Goal: Task Accomplishment & Management: Manage account settings

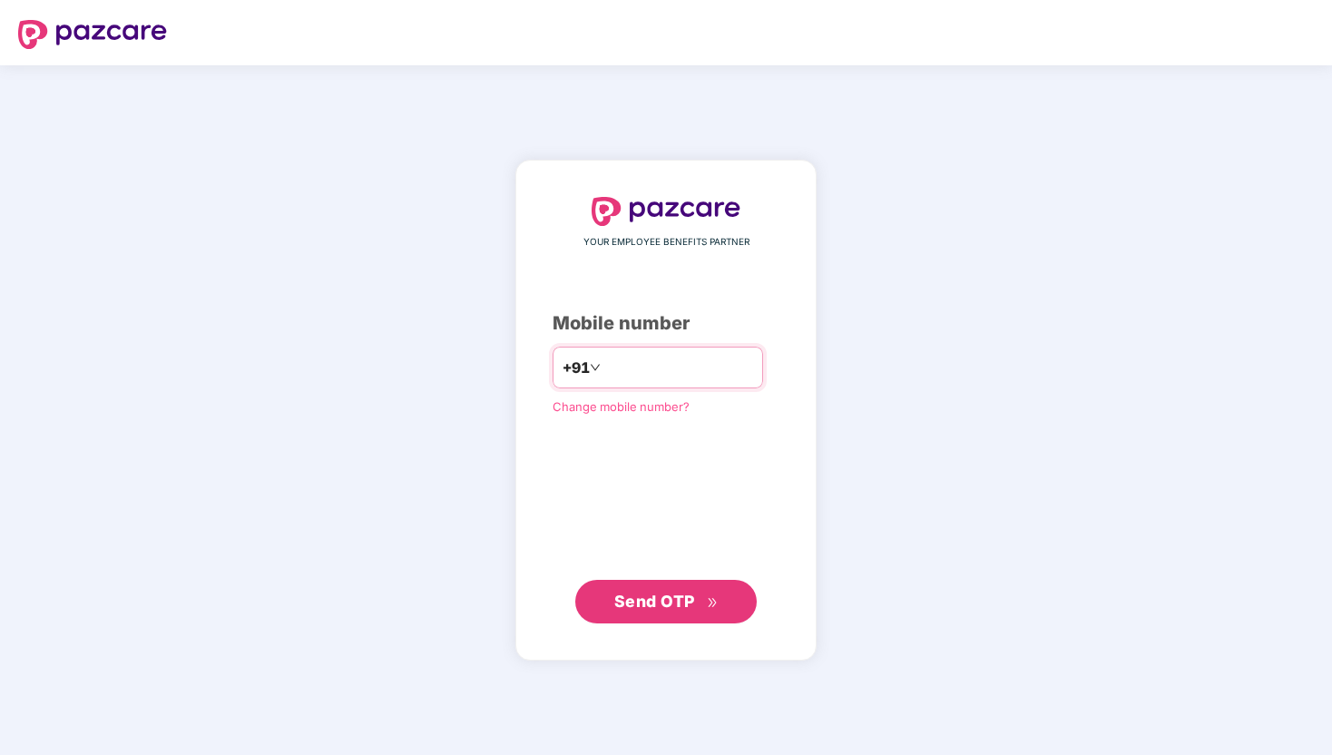
click at [640, 369] on input "number" at bounding box center [678, 367] width 149 height 29
type input "**********"
click at [655, 614] on button "Send OTP" at bounding box center [665, 601] width 181 height 44
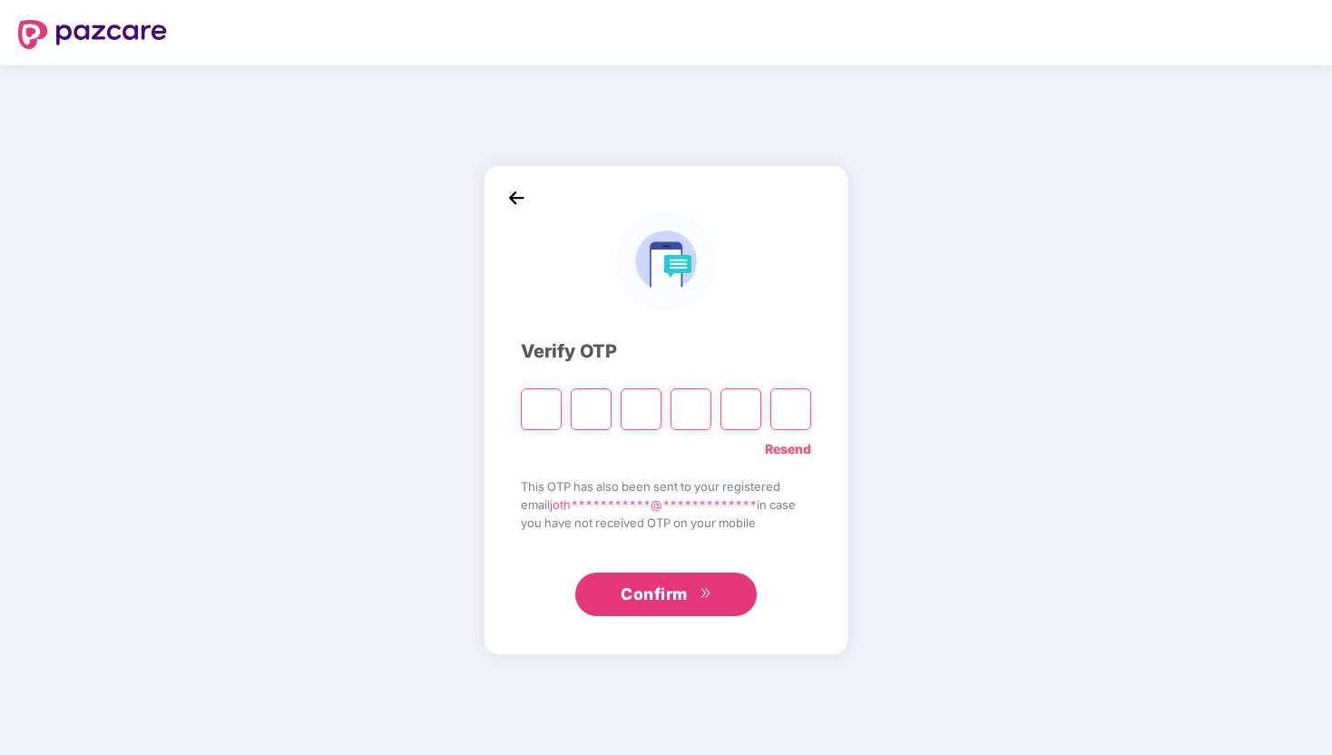
type input "*"
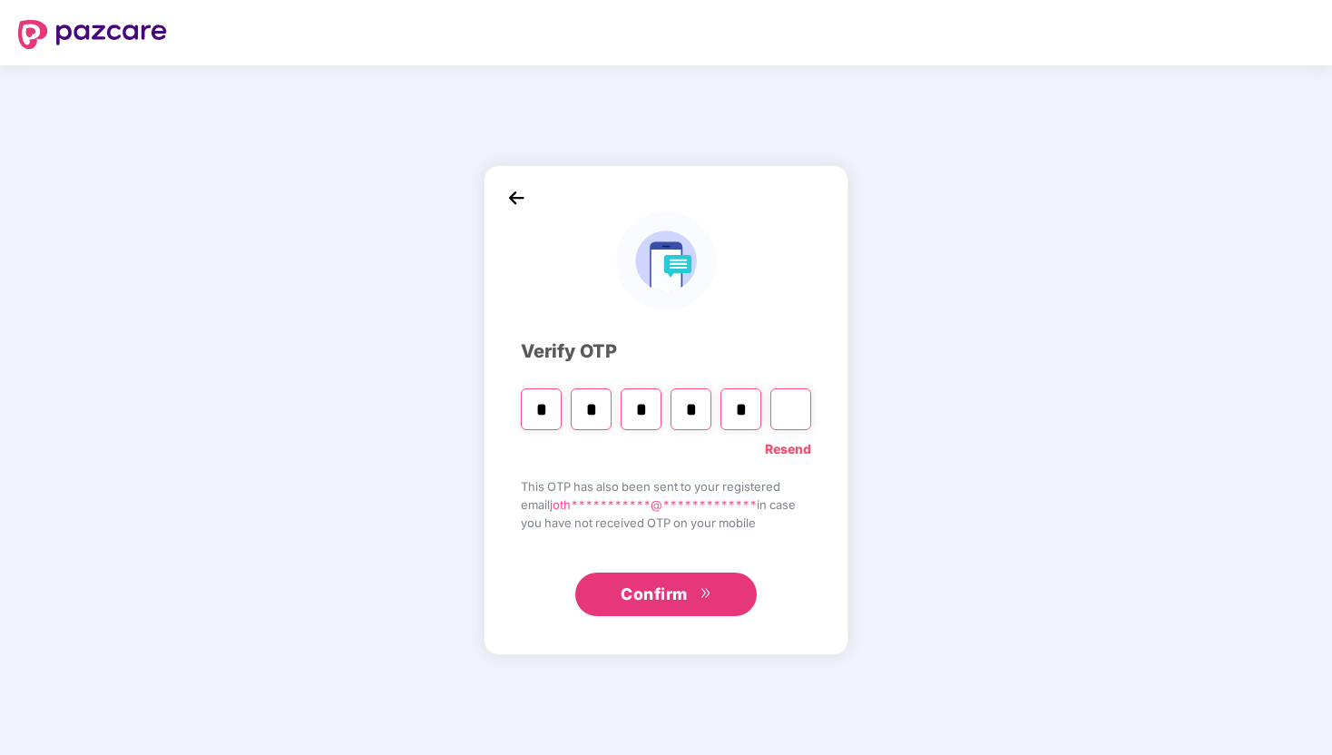
type input "*"
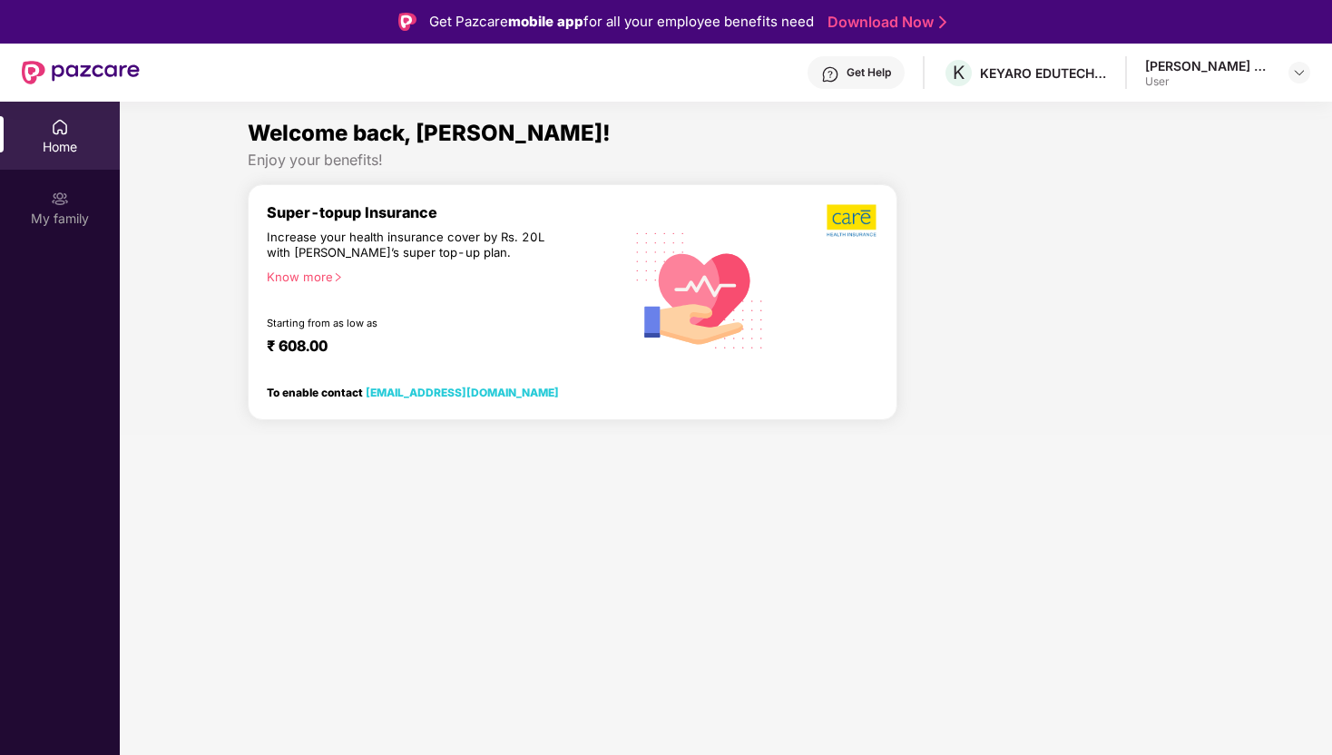
click at [1116, 89] on div "Get Help K KEYARO EDUTECH PRIVATE LIMITED [PERSON_NAME] S R User" at bounding box center [725, 73] width 1170 height 58
click at [1095, 84] on div "K KEYARO EDUTECH PRIVATE LIMITED" at bounding box center [1024, 73] width 164 height 32
click at [1280, 83] on div "[PERSON_NAME] S R User" at bounding box center [1227, 73] width 165 height 32
click at [1296, 75] on img at bounding box center [1299, 72] width 15 height 15
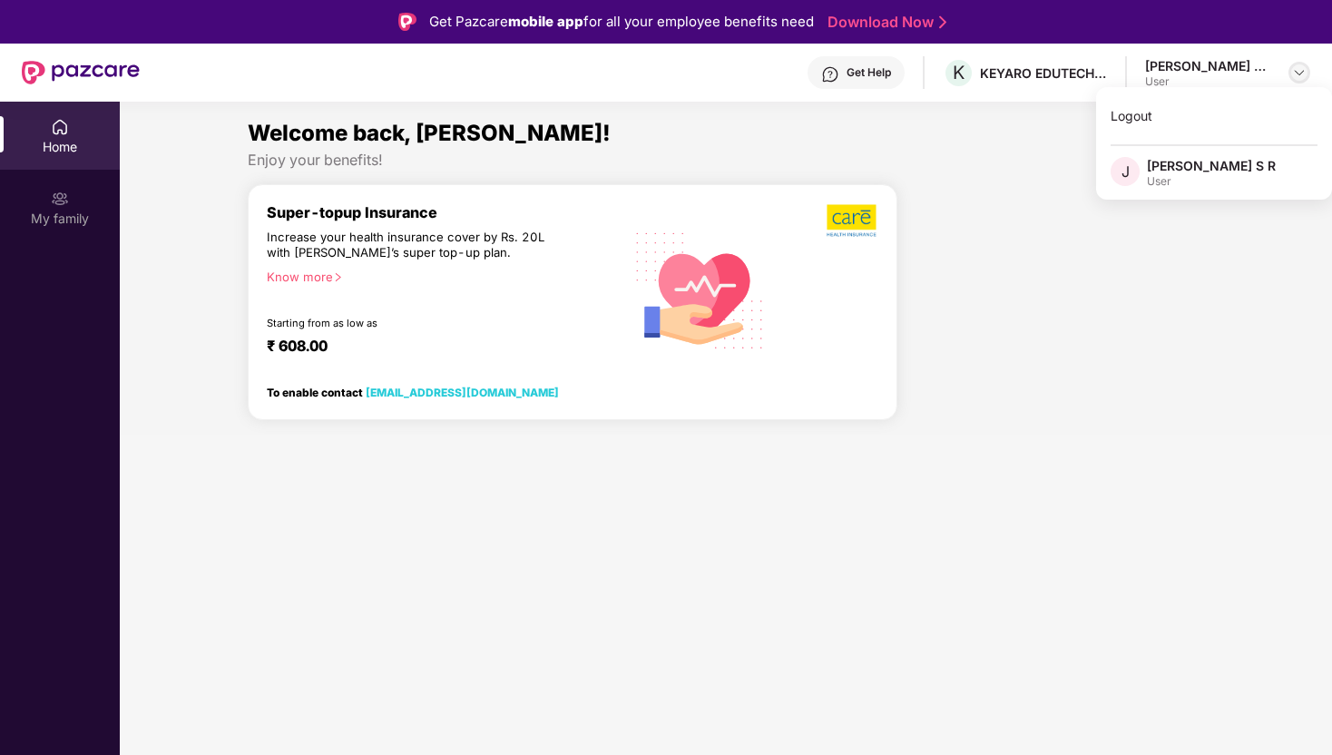
click at [1296, 75] on img at bounding box center [1299, 72] width 15 height 15
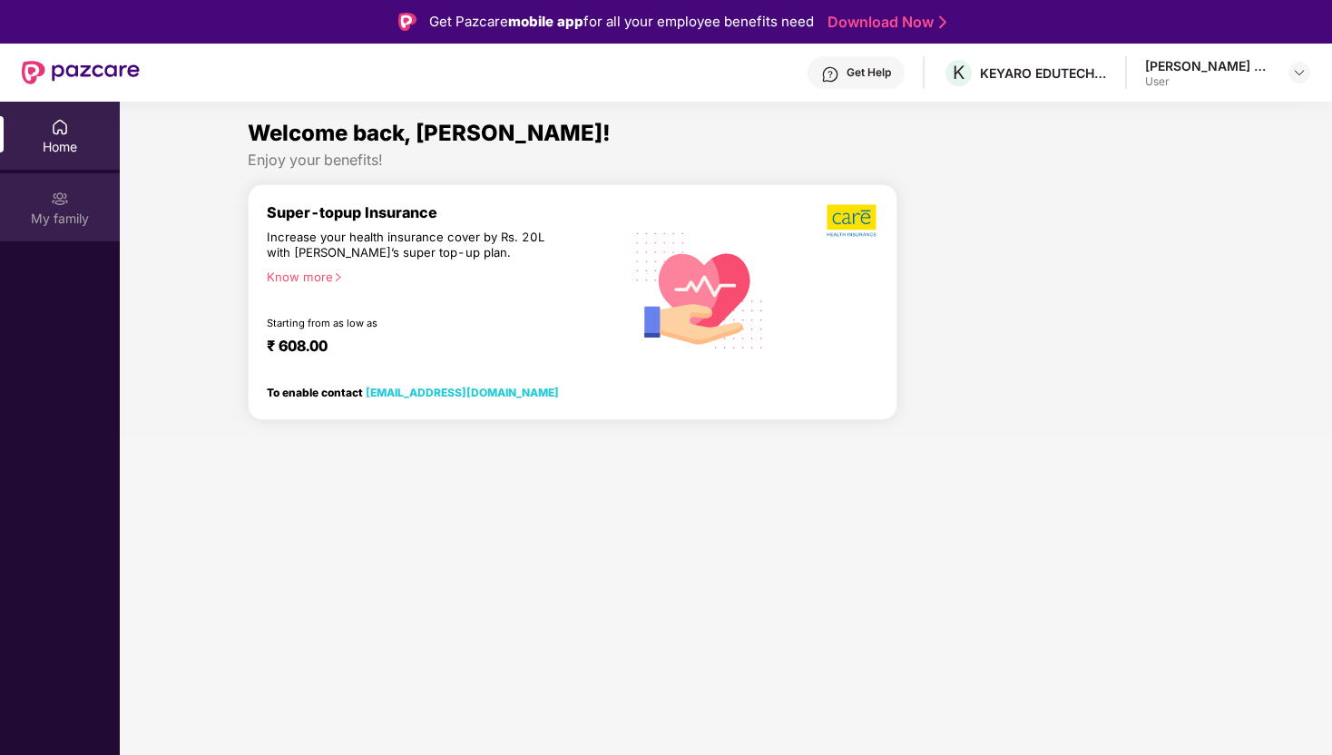
click at [63, 217] on div "My family" at bounding box center [60, 219] width 120 height 18
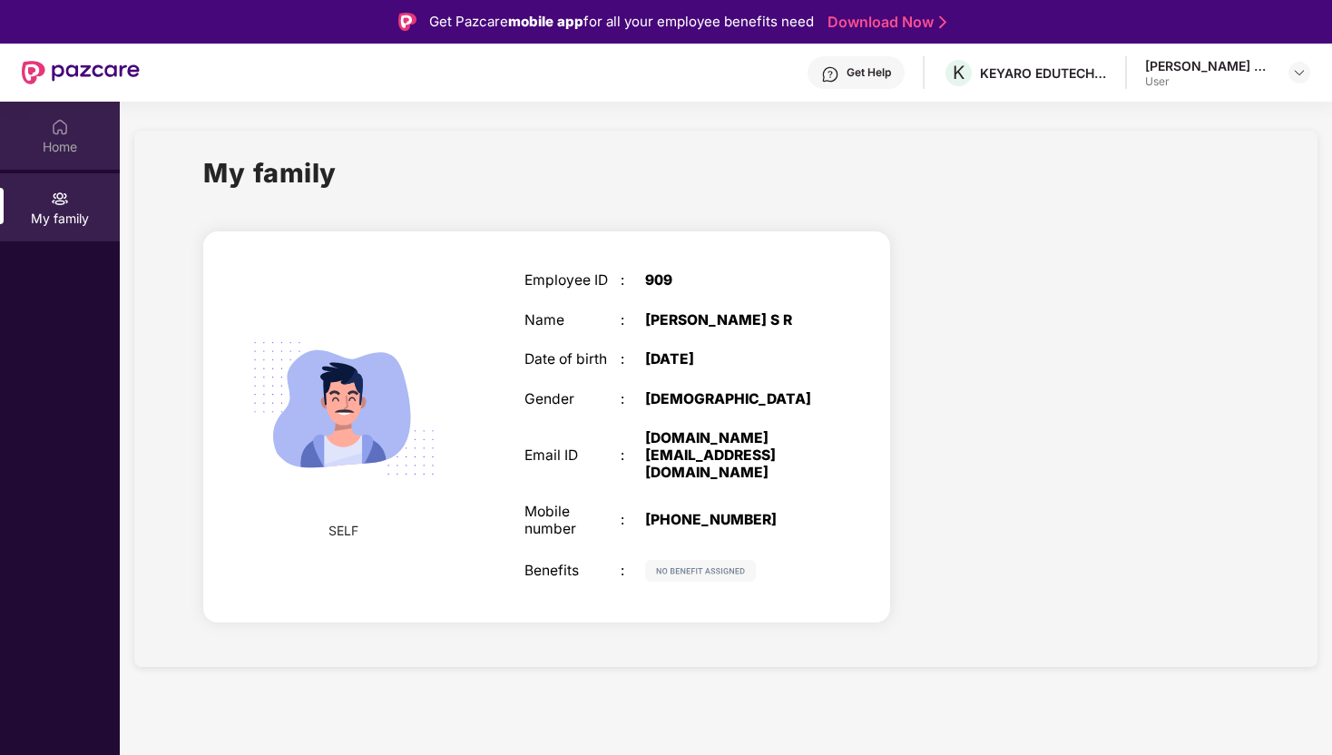
click at [84, 127] on div "Home" at bounding box center [60, 136] width 120 height 68
